Goal: Find specific page/section: Find specific page/section

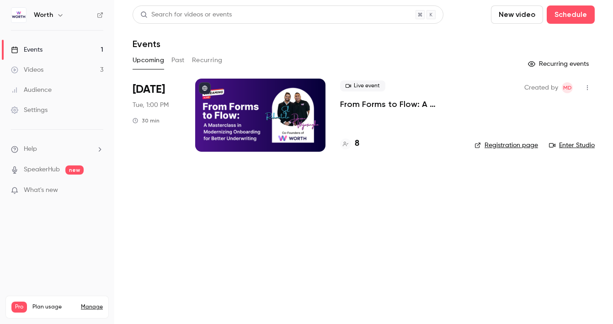
click at [218, 99] on div at bounding box center [260, 115] width 130 height 73
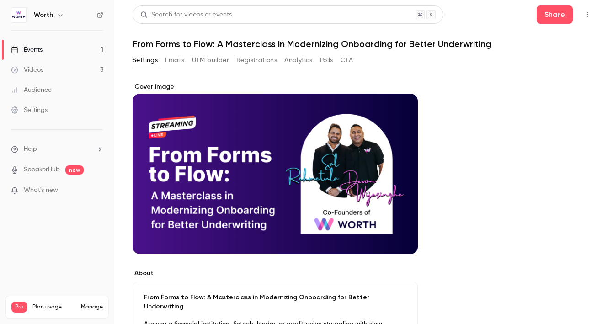
click at [224, 61] on button "UTM builder" at bounding box center [210, 60] width 37 height 15
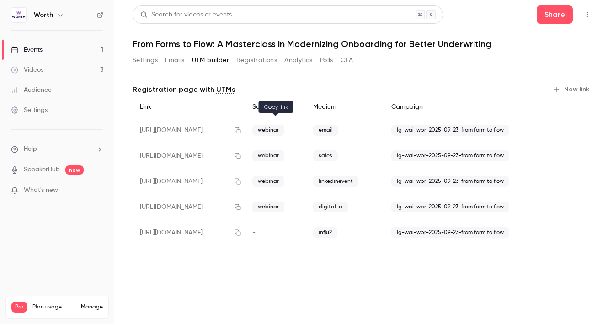
click at [241, 130] on icon "button" at bounding box center [237, 130] width 7 height 6
